Goal: Navigation & Orientation: Find specific page/section

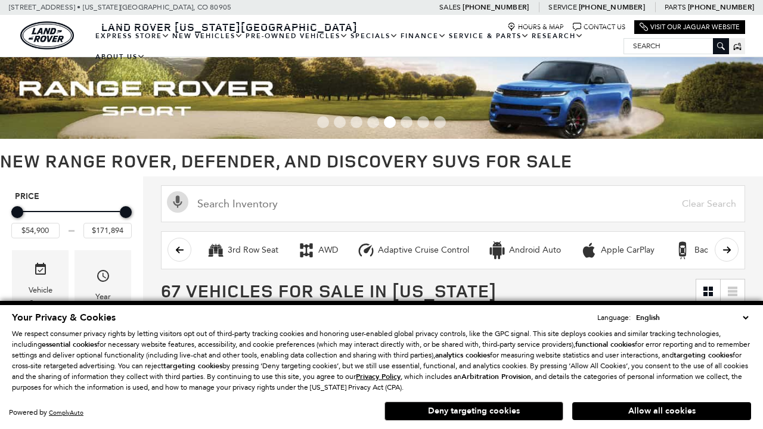
scroll to position [539, 0]
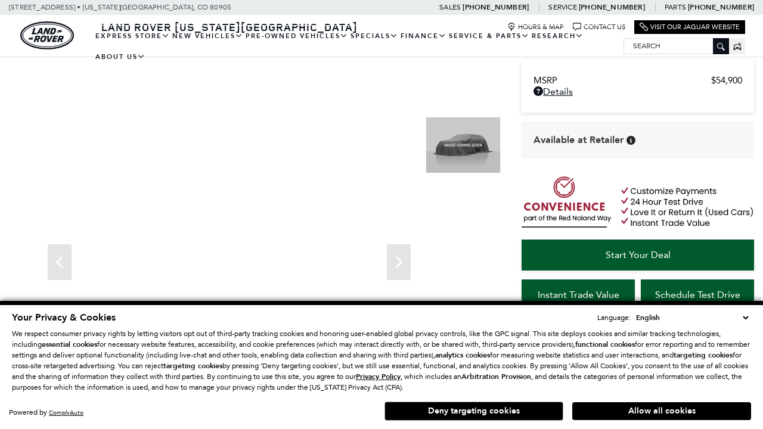
scroll to position [563, 0]
